Goal: Information Seeking & Learning: Learn about a topic

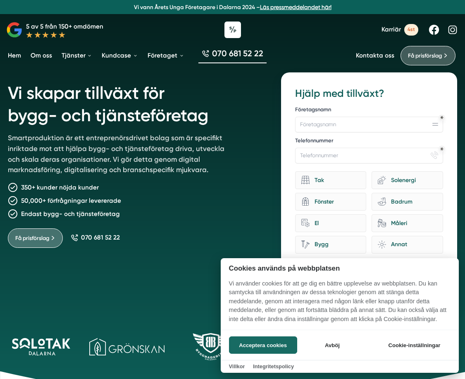
click at [310, 37] on div at bounding box center [232, 189] width 465 height 379
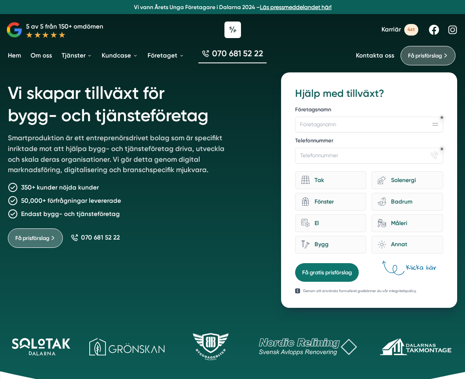
click at [397, 32] on span "Karriär" at bounding box center [391, 30] width 19 height 8
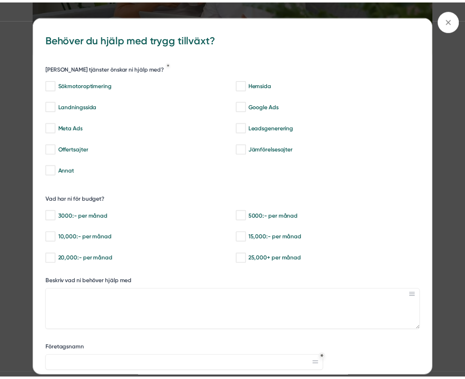
scroll to position [41, 0]
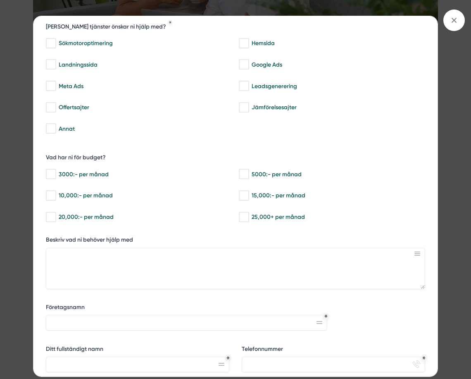
click at [456, 6] on div "bbc9b822-b2c6-488a-ab3e-9a2d59e49c7c Behöver du hjälp med trygg tillväxt? Vilka…" at bounding box center [235, 189] width 471 height 379
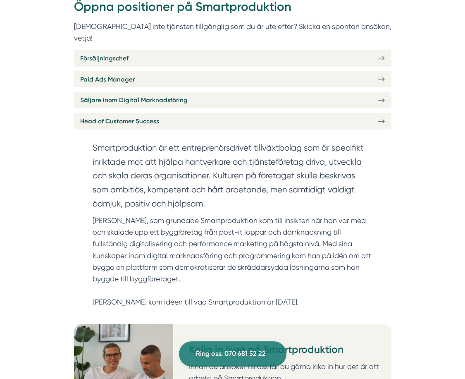
scroll to position [414, 0]
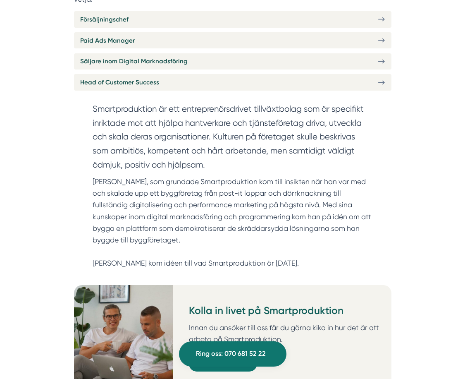
drag, startPoint x: 184, startPoint y: 159, endPoint x: 212, endPoint y: 96, distance: 68.7
click at [184, 159] on section "Smartproduktion är ett entreprenörsdrivet tillväxtbolag som är specifikt inrikt…" at bounding box center [233, 139] width 280 height 74
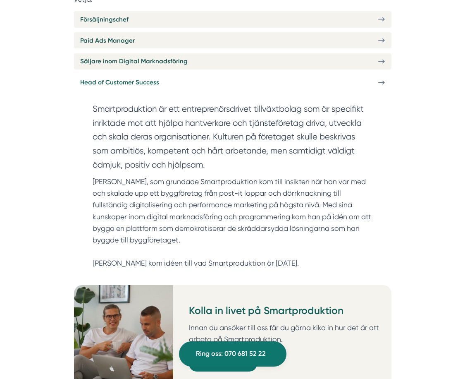
drag, startPoint x: 155, startPoint y: 64, endPoint x: 147, endPoint y: 65, distance: 7.5
click at [155, 74] on link "Head of Customer Success" at bounding box center [233, 82] width 318 height 16
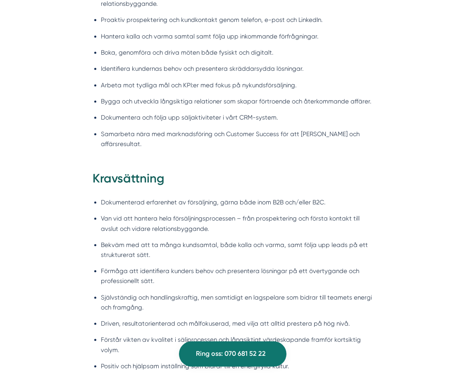
scroll to position [786, 0]
click at [210, 225] on li "Van vid att hantera hela försäljningsprocessen – från prospektering och första …" at bounding box center [237, 223] width 272 height 20
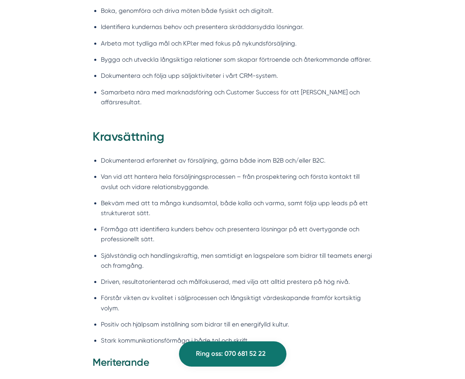
scroll to position [992, 0]
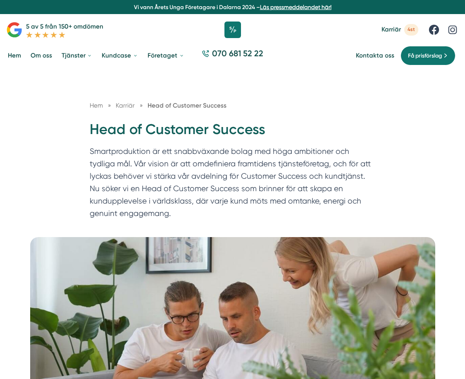
click at [55, 122] on div "Hem » [GEOGRAPHIC_DATA] » Head of Customer Success Head of Customer Success Sma…" at bounding box center [232, 153] width 465 height 168
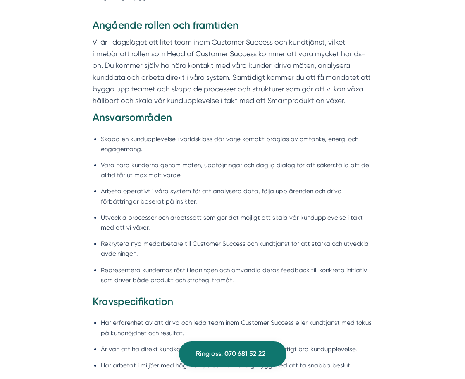
scroll to position [703, 0]
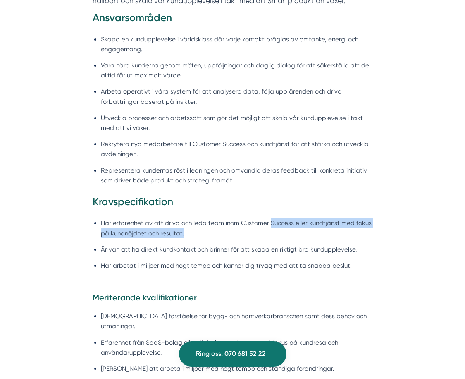
drag, startPoint x: 268, startPoint y: 233, endPoint x: 269, endPoint y: 224, distance: 9.1
click at [269, 224] on li "Har erfarenhet av att driva och leda team inom Customer Success eller kundtjäns…" at bounding box center [237, 228] width 272 height 20
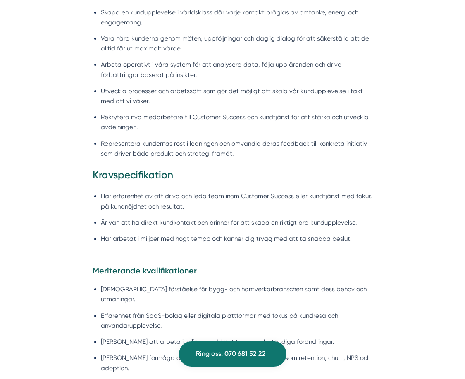
scroll to position [744, 0]
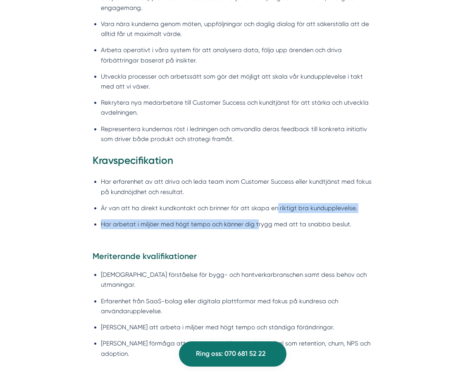
drag, startPoint x: 274, startPoint y: 198, endPoint x: 256, endPoint y: 218, distance: 26.9
click at [256, 218] on ul "Har erfarenhet av att driva och leda team inom Customer Success eller kundtjäns…" at bounding box center [233, 205] width 280 height 67
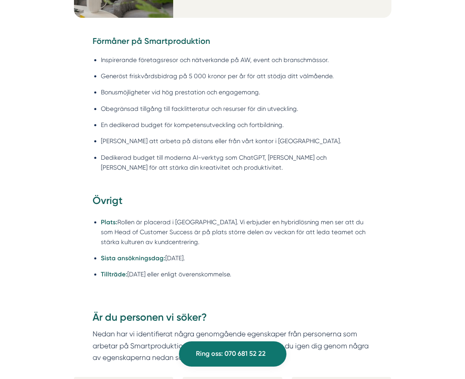
scroll to position [1282, 0]
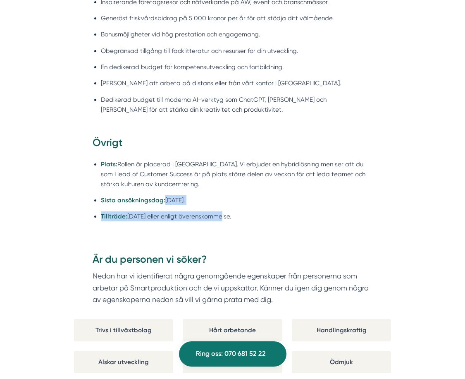
drag, startPoint x: 163, startPoint y: 177, endPoint x: 216, endPoint y: 191, distance: 54.6
click at [216, 191] on ul "Plats: Rollen är placerad i [GEOGRAPHIC_DATA]. Vi erbjuder en hybridlösning men…" at bounding box center [233, 192] width 280 height 77
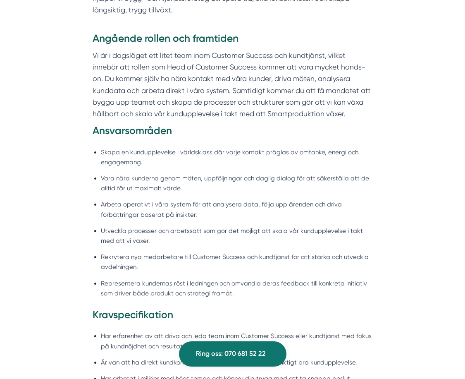
scroll to position [605, 0]
